Goal: Information Seeking & Learning: Learn about a topic

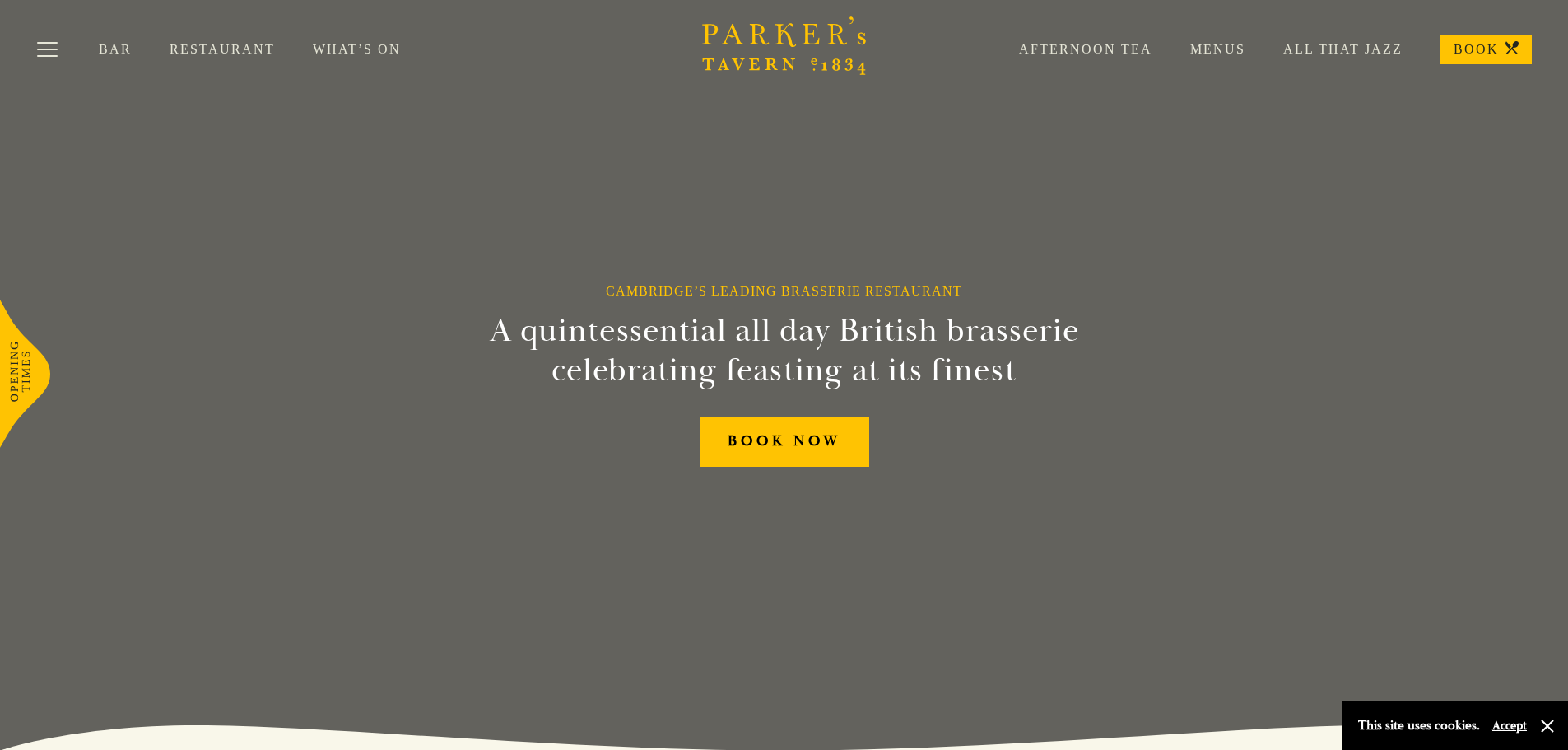
click at [1230, 43] on link "Menus" at bounding box center [1199, 49] width 93 height 17
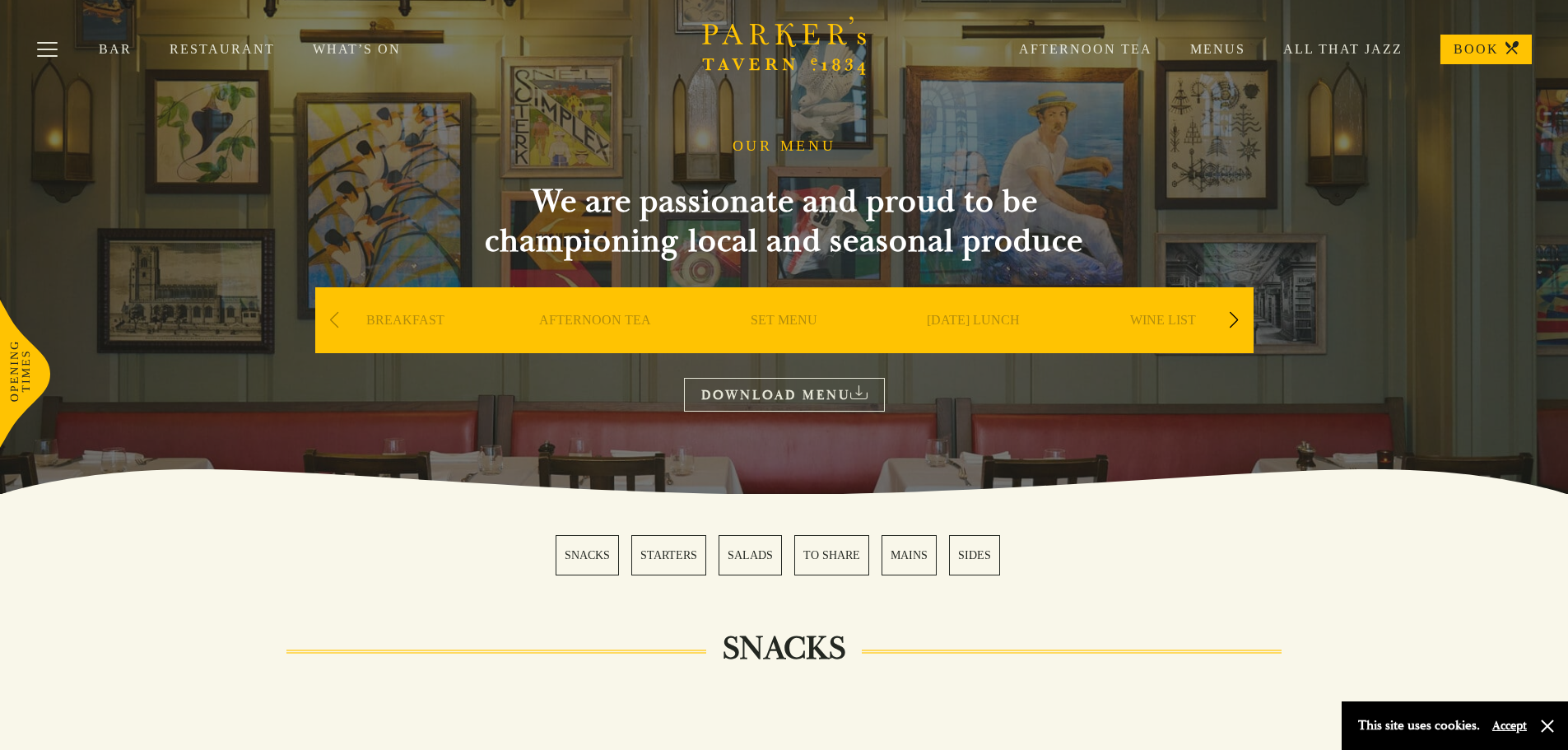
click at [918, 551] on link "MAINS" at bounding box center [909, 555] width 55 height 41
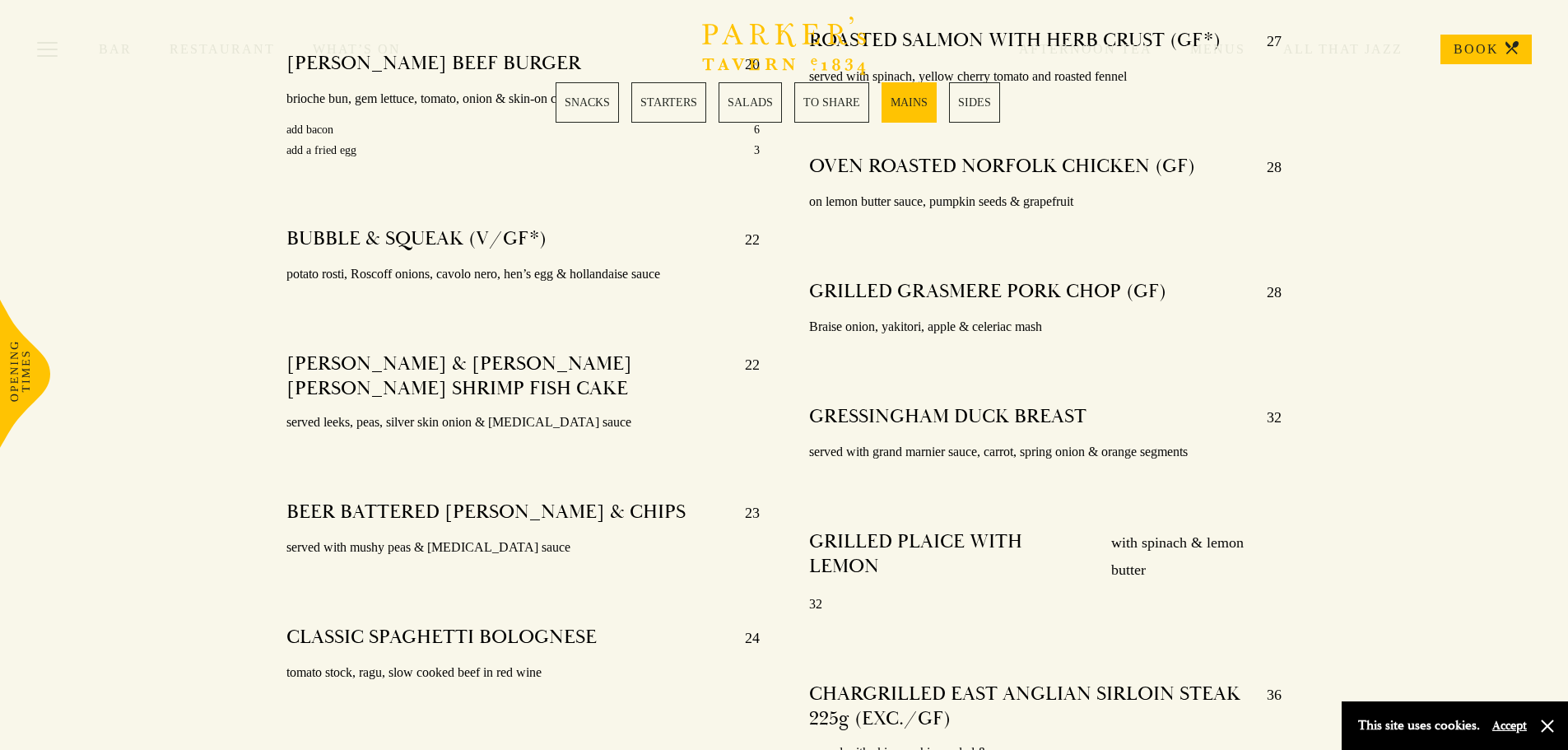
scroll to position [3155, 0]
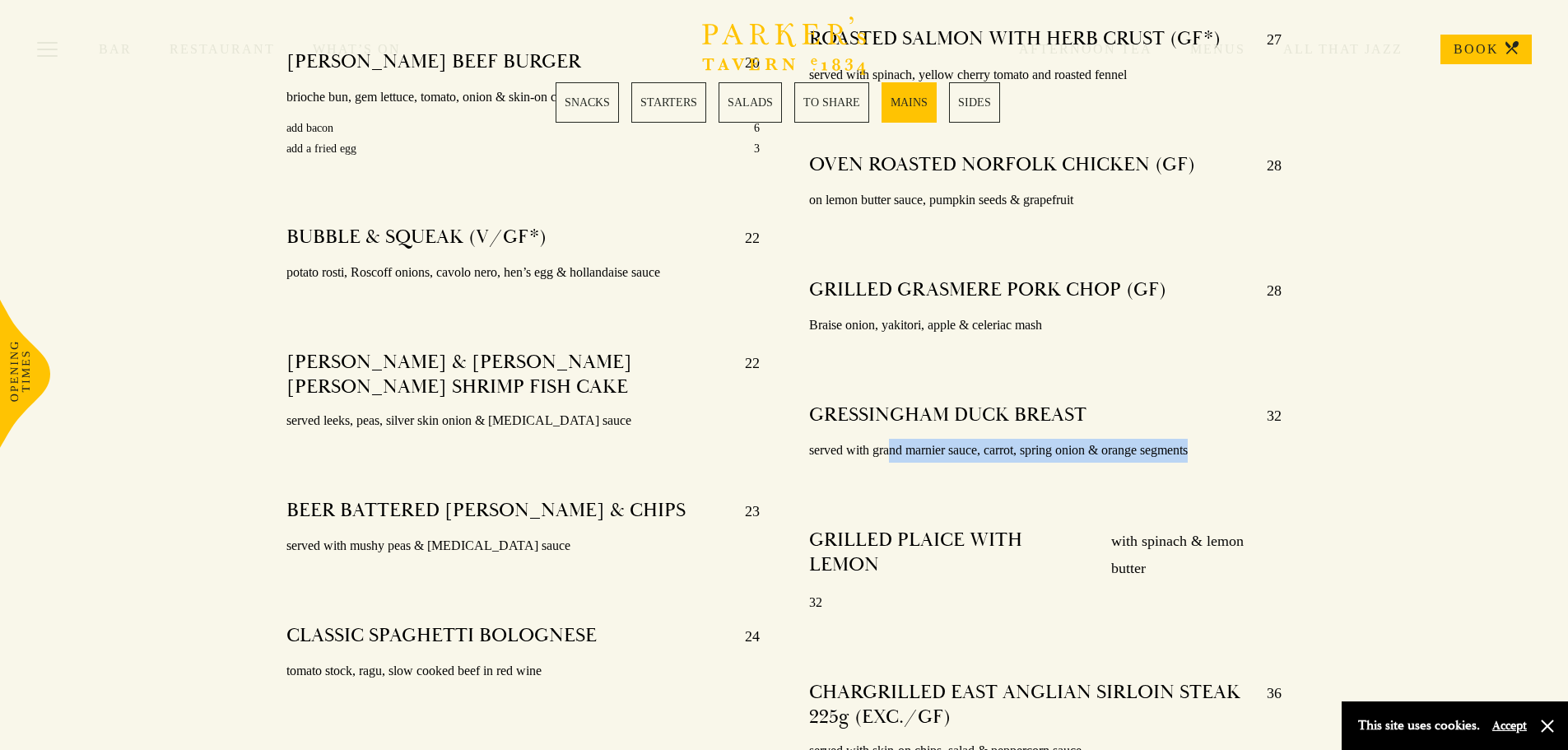
drag, startPoint x: 890, startPoint y: 425, endPoint x: 1114, endPoint y: 445, distance: 224.9
click at [1114, 445] on div "GRESSINGHAM DUCK BREAST 32 served with grand marnier sauce, carrot, spring onio…" at bounding box center [1045, 432] width 473 height 84
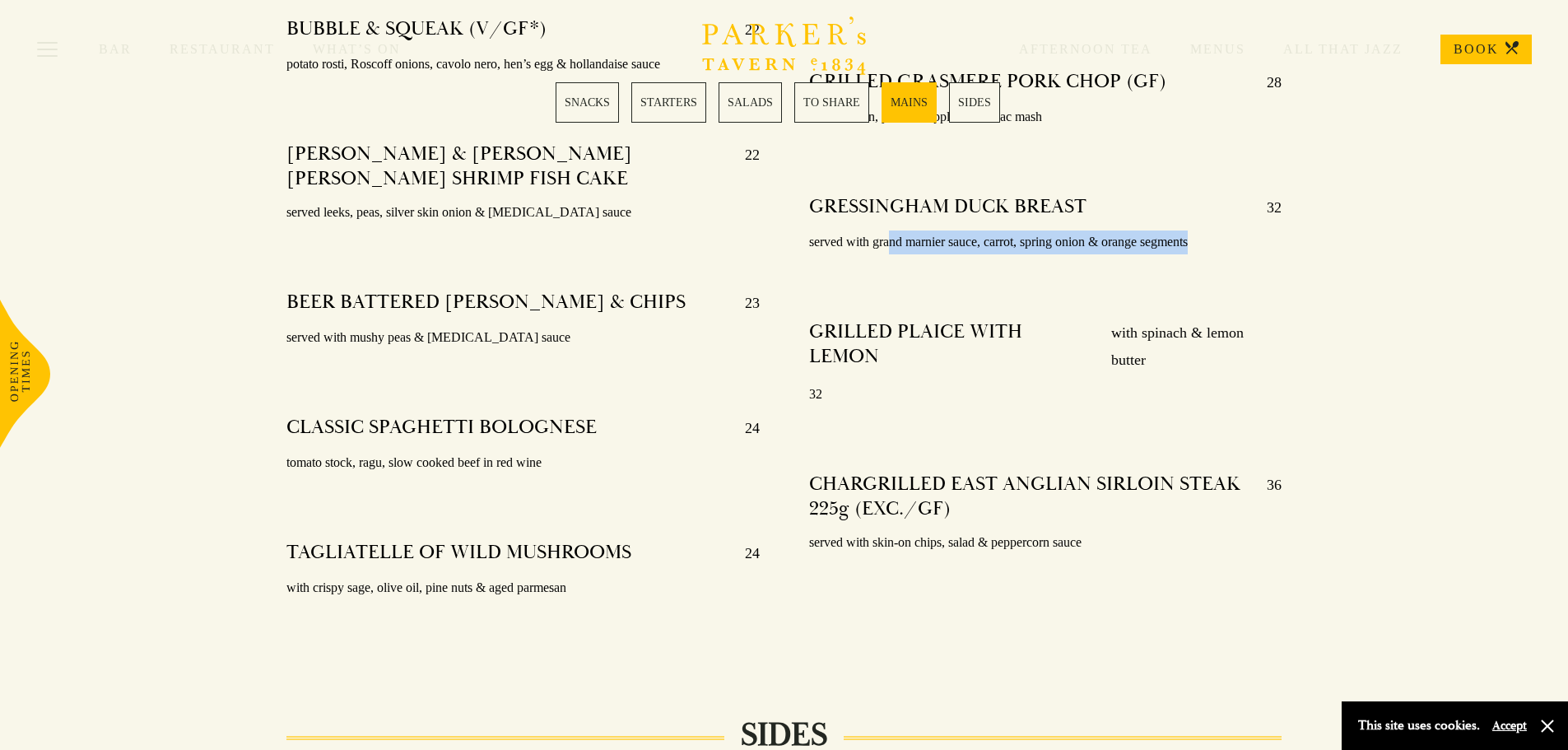
scroll to position [3401, 0]
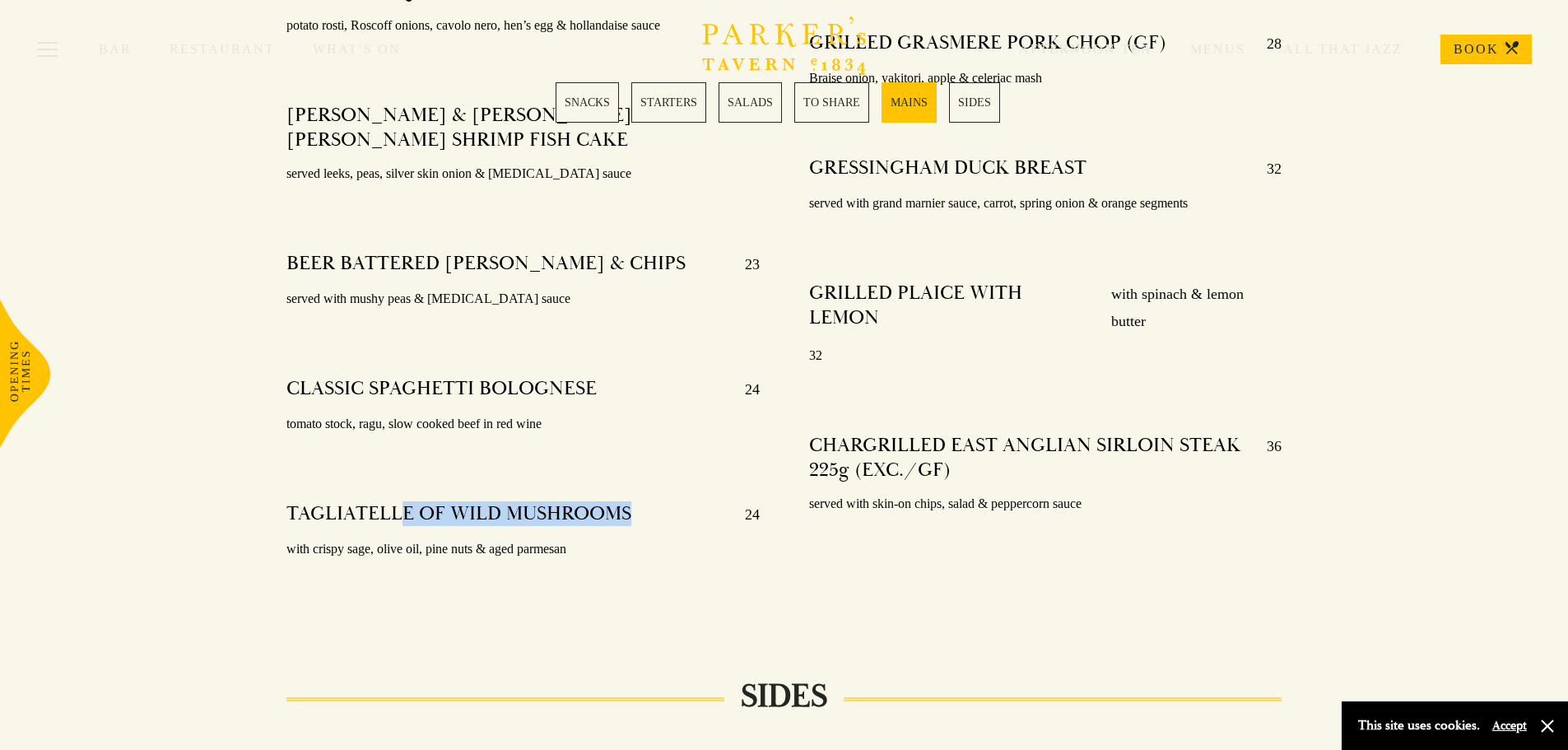
drag, startPoint x: 401, startPoint y: 488, endPoint x: 646, endPoint y: 491, distance: 245.0
click at [646, 501] on div "TAGLIATELLE OF WILD MUSHROOMS 24" at bounding box center [523, 514] width 473 height 27
drag, startPoint x: 369, startPoint y: 367, endPoint x: 527, endPoint y: 367, distance: 158.0
click at [527, 376] on h4 "CLASSIC SPAGHETTI BOLOGNESE" at bounding box center [441, 390] width 310 height 27
drag, startPoint x: 343, startPoint y: 240, endPoint x: 528, endPoint y: 238, distance: 185.0
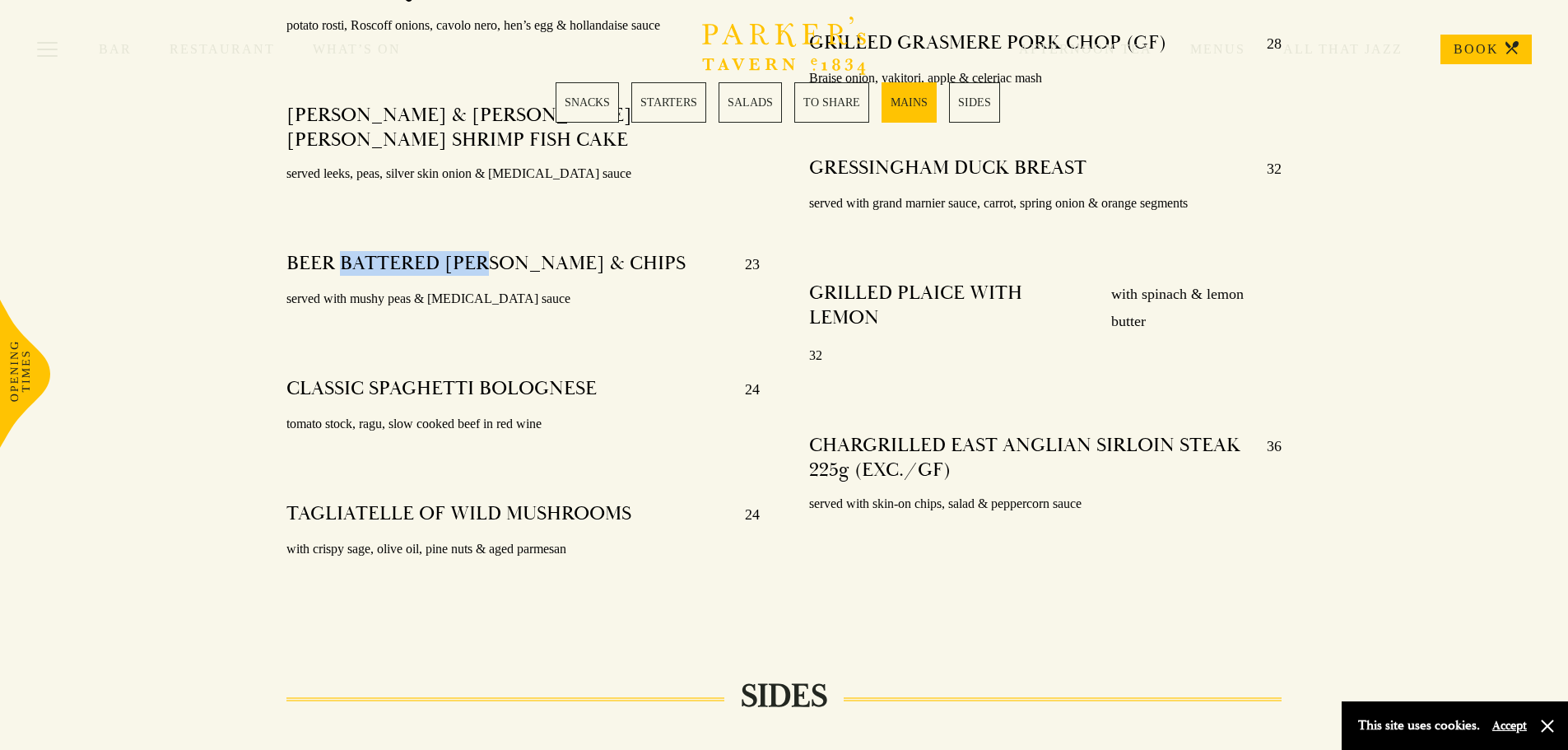
click at [501, 251] on h4 "BEER BATTERED HADDOCK & CHIPS" at bounding box center [485, 264] width 400 height 27
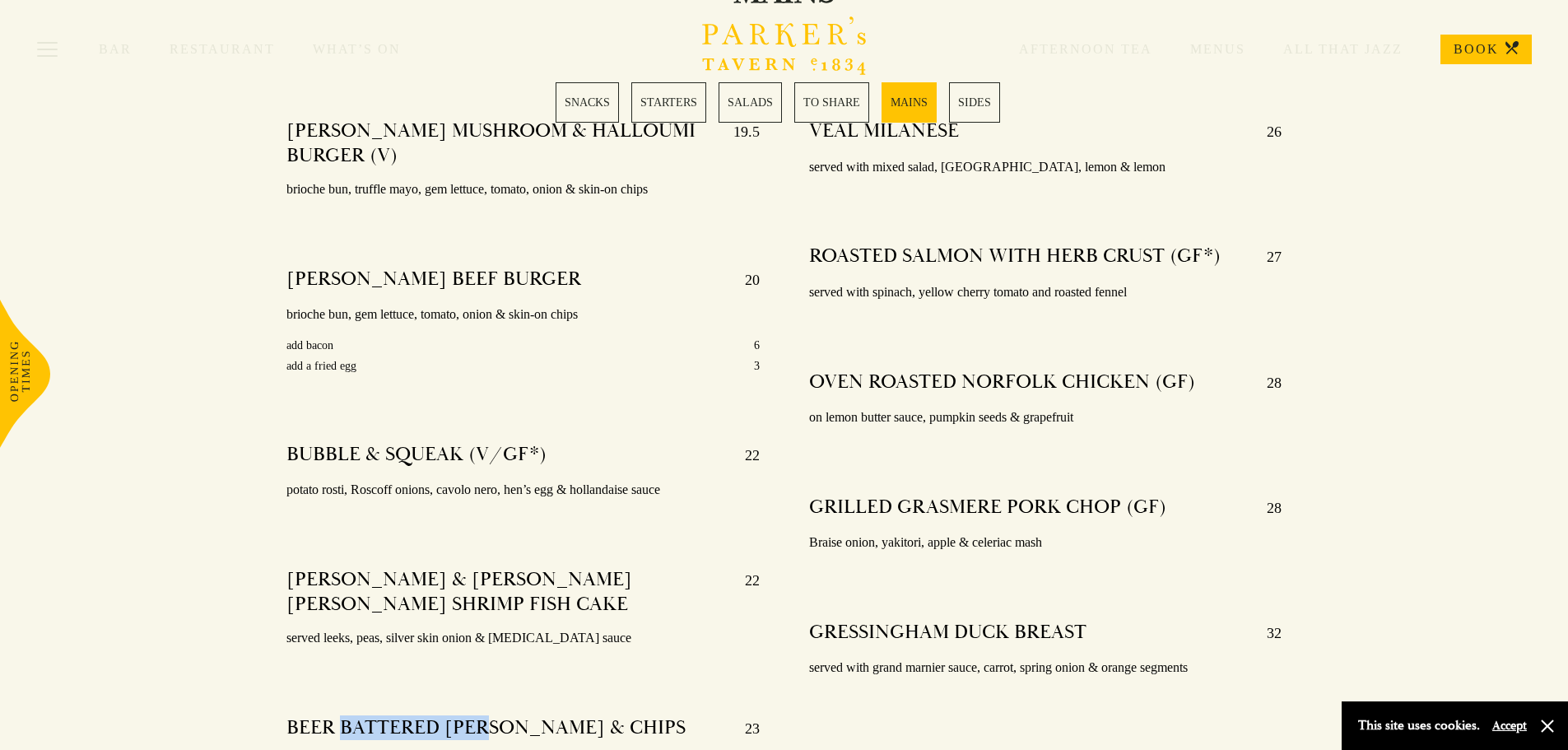
scroll to position [2908, 0]
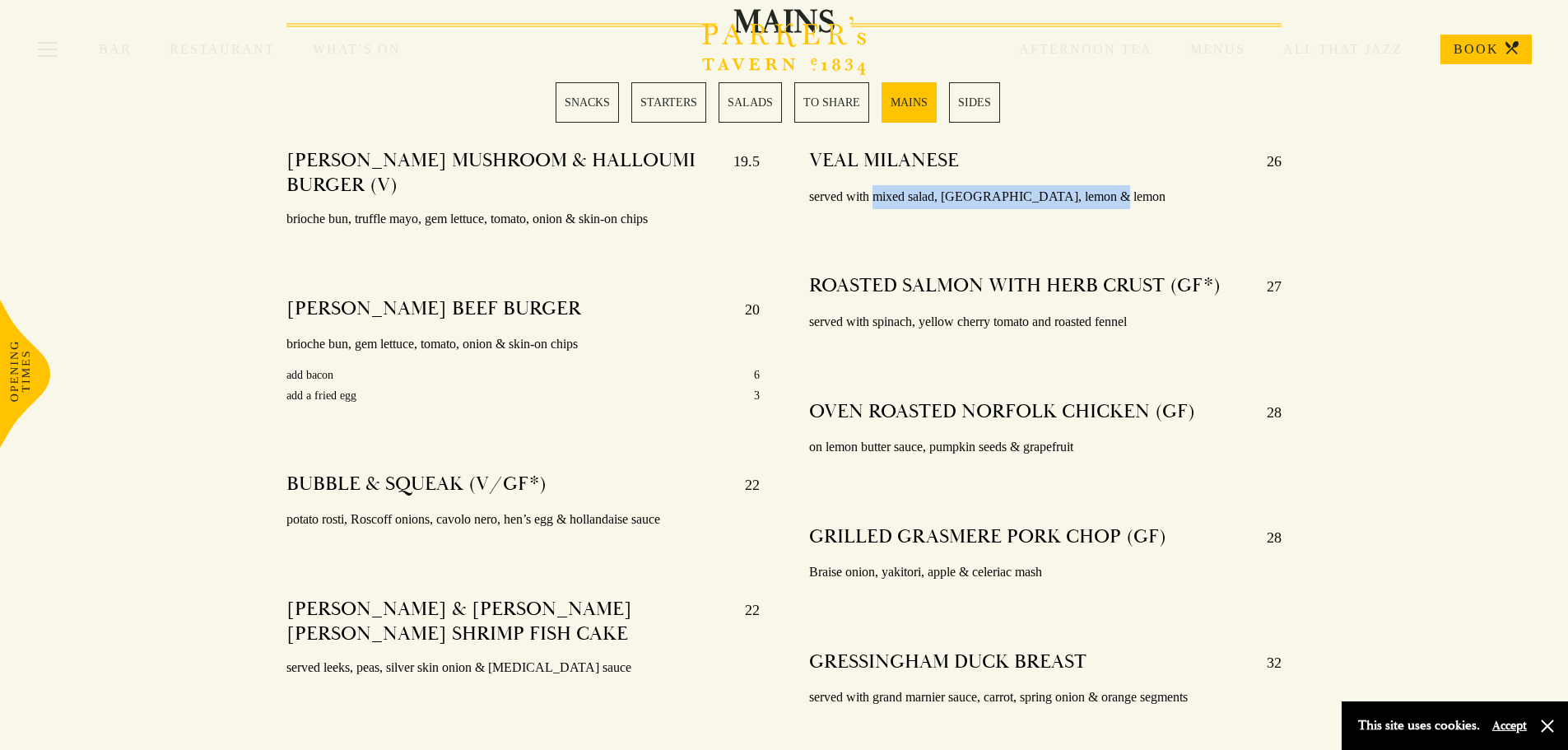
drag, startPoint x: 881, startPoint y: 182, endPoint x: 1083, endPoint y: 182, distance: 202.0
click at [1083, 185] on p "served with mixed salad, café du Paris, lemon & lemon" at bounding box center [1045, 197] width 473 height 24
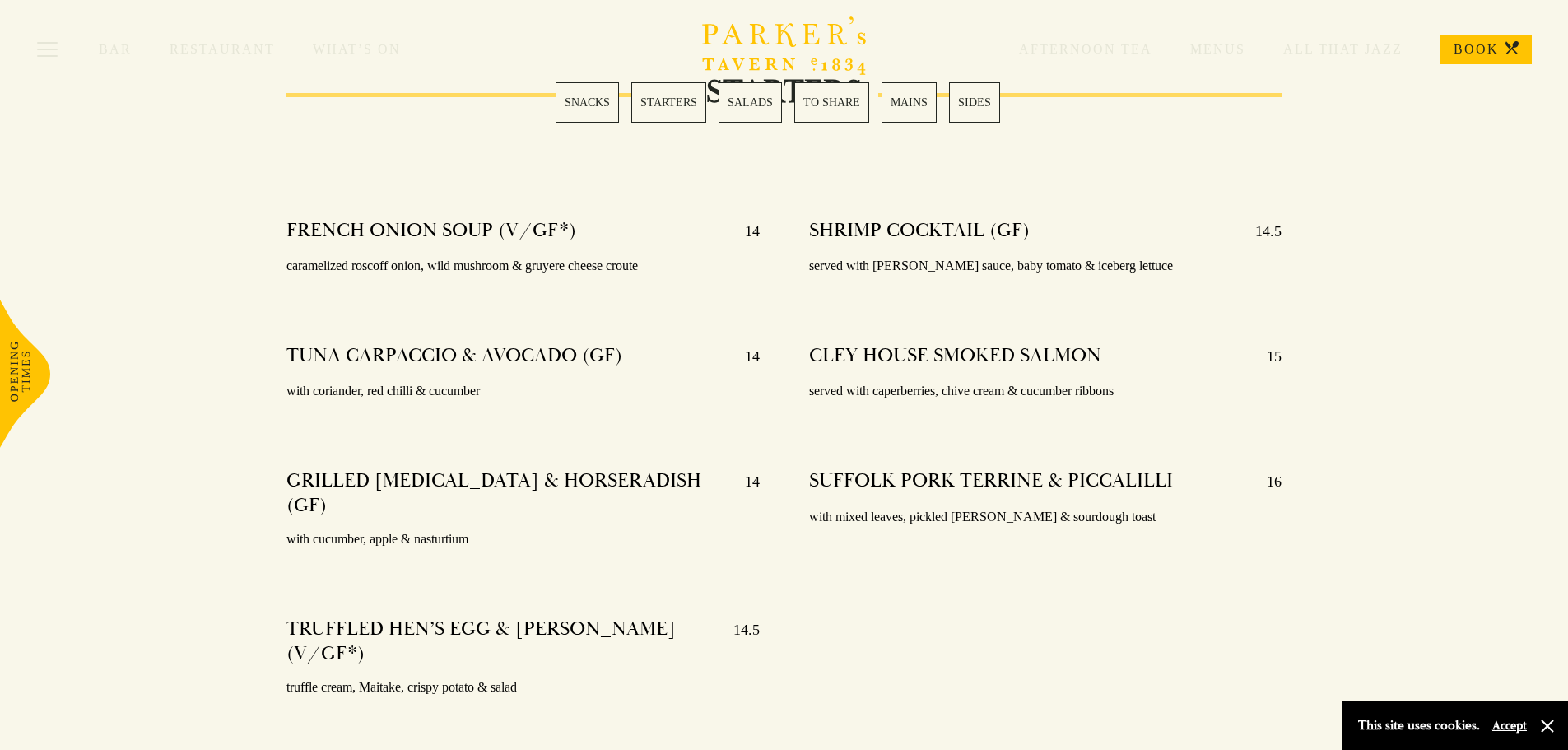
scroll to position [1262, 0]
drag, startPoint x: 367, startPoint y: 357, endPoint x: 538, endPoint y: 357, distance: 171.0
click at [538, 357] on h4 "TUNA CARPACCIO & AVOCADO (GF)" at bounding box center [454, 356] width 336 height 27
drag, startPoint x: 343, startPoint y: 236, endPoint x: 552, endPoint y: 240, distance: 209.0
click at [552, 240] on h4 "FRENCH ONION SOUP (V/GF*)" at bounding box center [431, 230] width 290 height 27
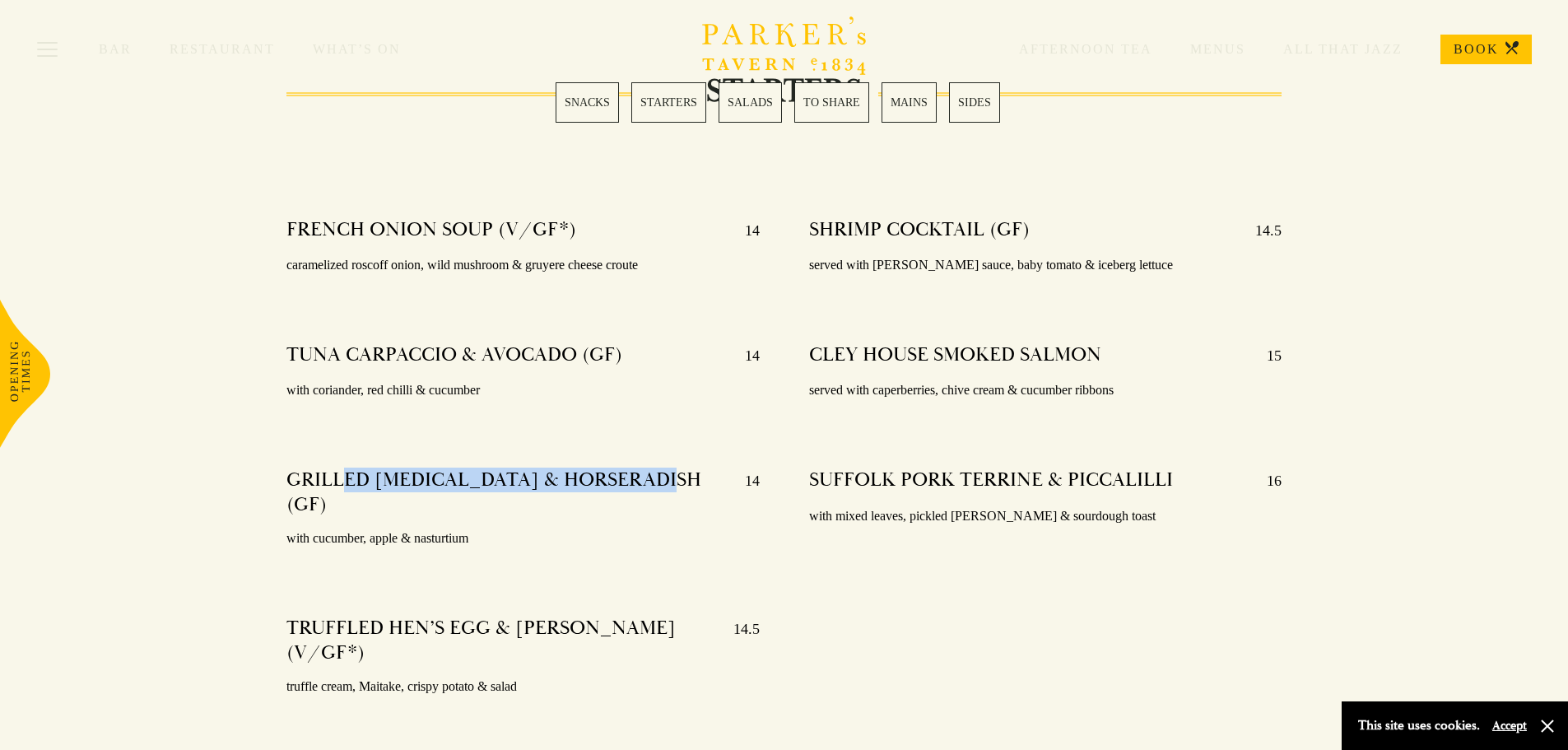
drag, startPoint x: 338, startPoint y: 478, endPoint x: 679, endPoint y: 489, distance: 341.2
click at [679, 489] on h4 "GRILLED MACKEREL & HORSERADISH (GF)" at bounding box center [507, 492] width 442 height 50
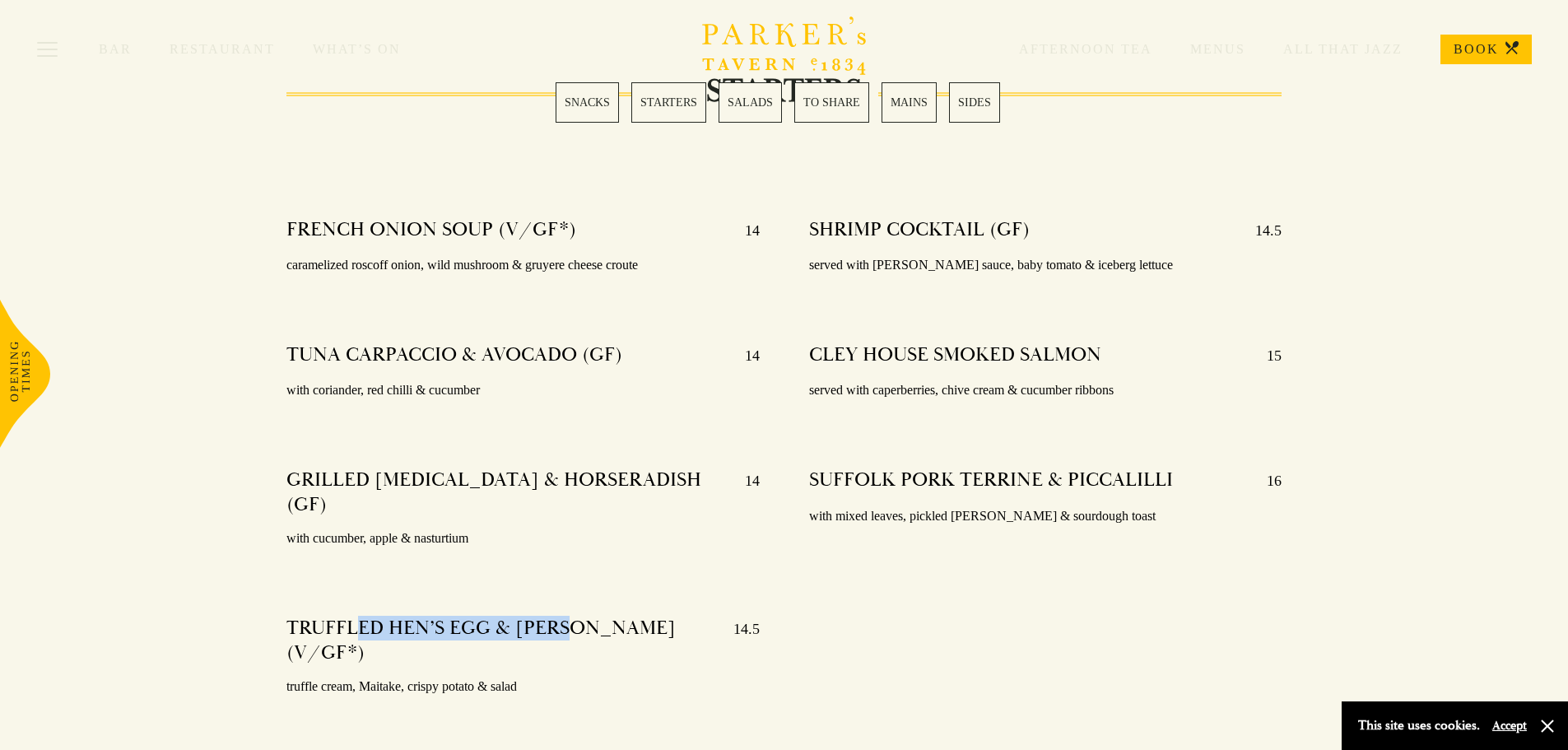
drag, startPoint x: 354, startPoint y: 600, endPoint x: 580, endPoint y: 600, distance: 226.0
click at [580, 615] on h4 "TRUFFLED HEN’S EGG & SOURDOUGH (V/GF*)" at bounding box center [501, 640] width 431 height 50
